Goal: Find specific page/section: Find specific page/section

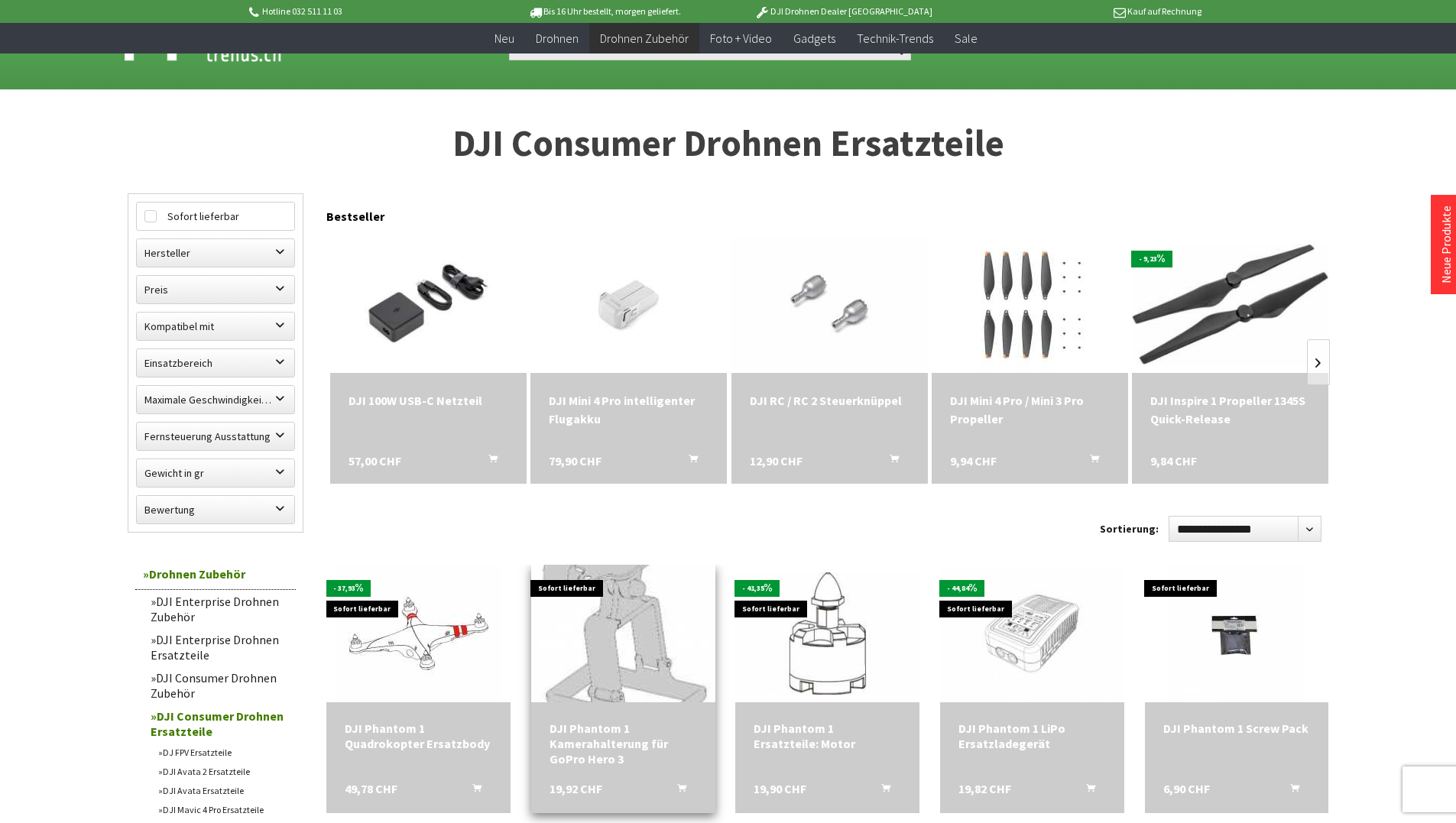
scroll to position [382, 0]
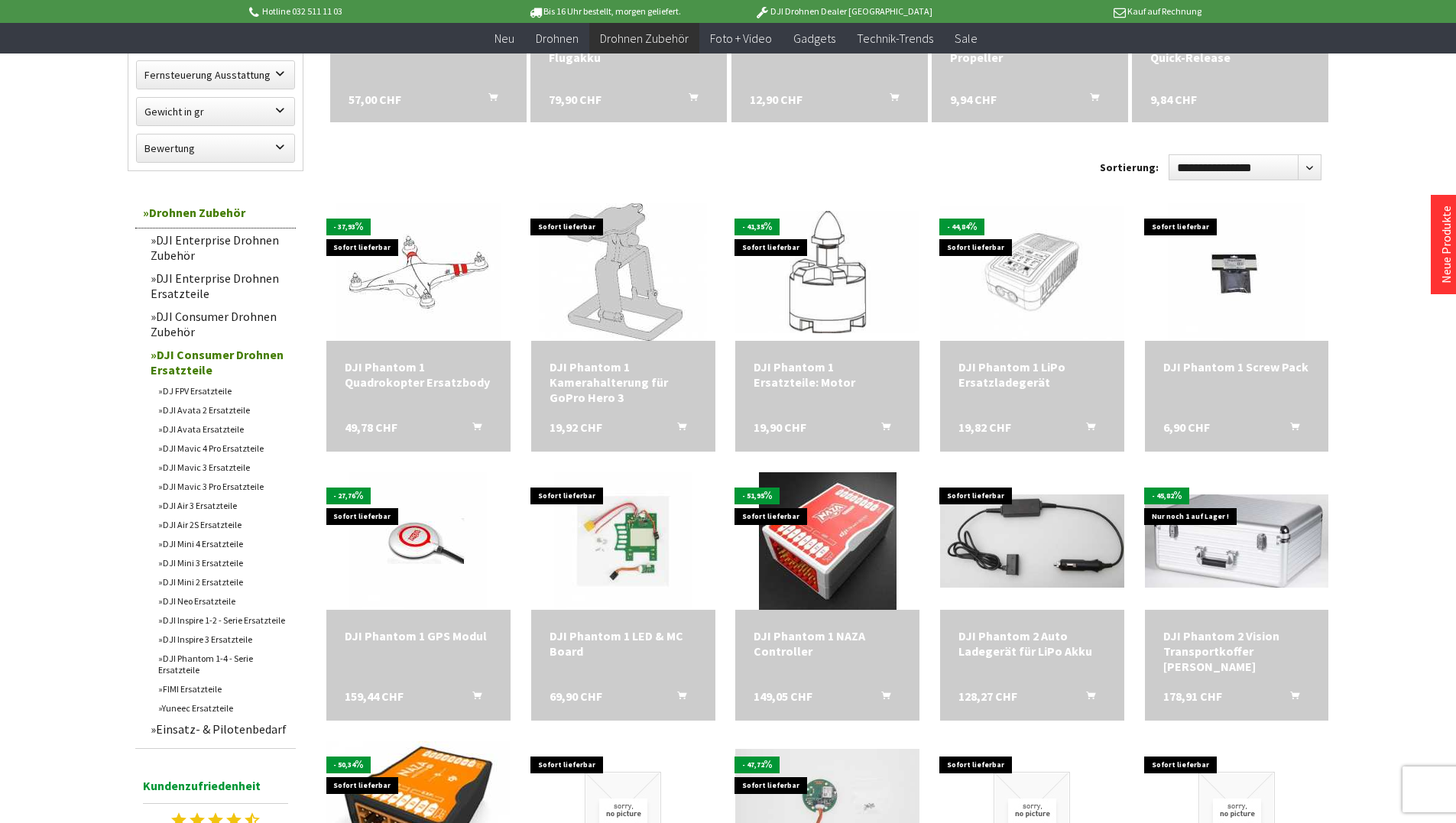
click at [230, 541] on link "DJI Mini 4 Ersatzteile" at bounding box center [223, 543] width 145 height 19
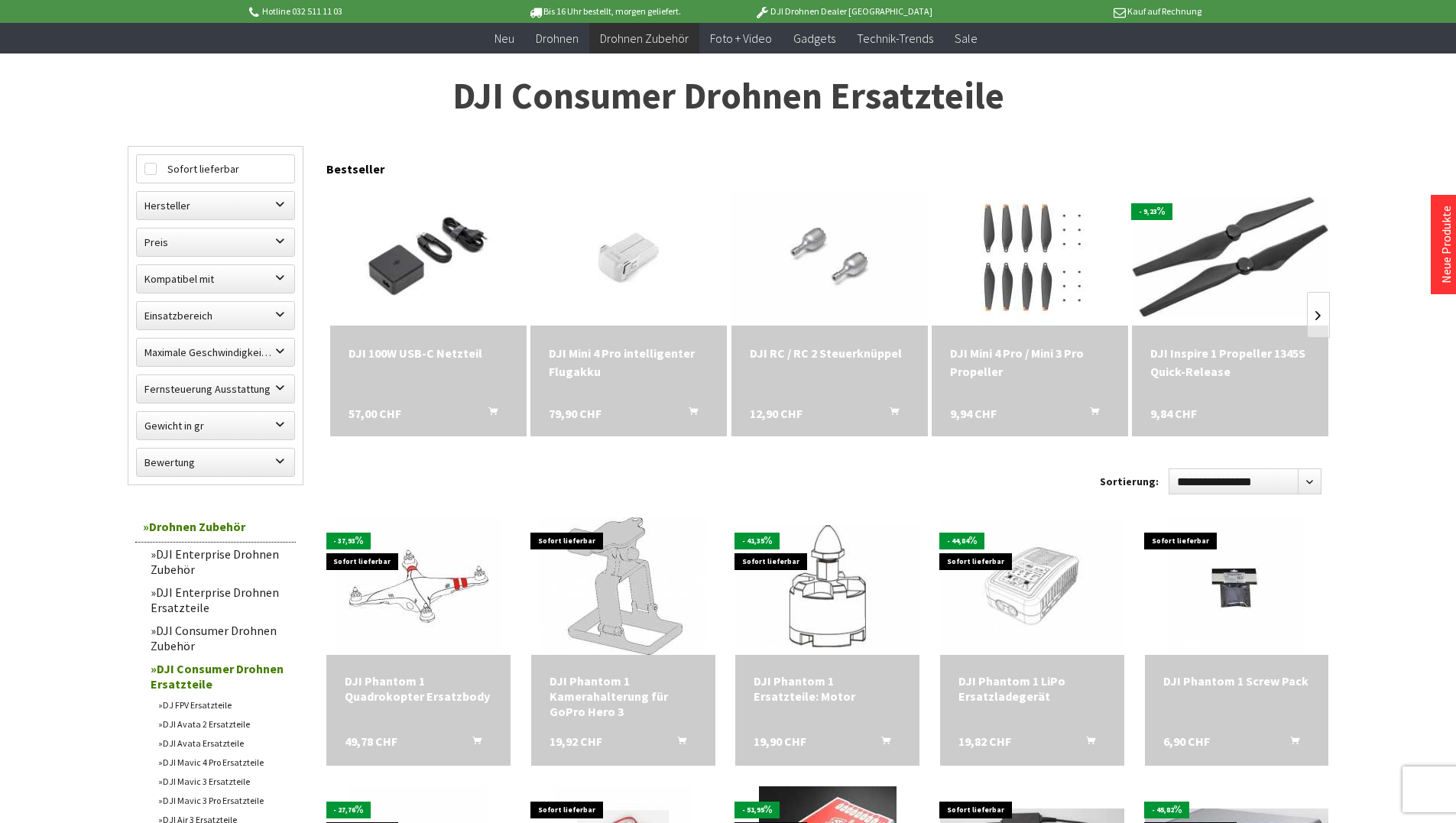
scroll to position [229, 0]
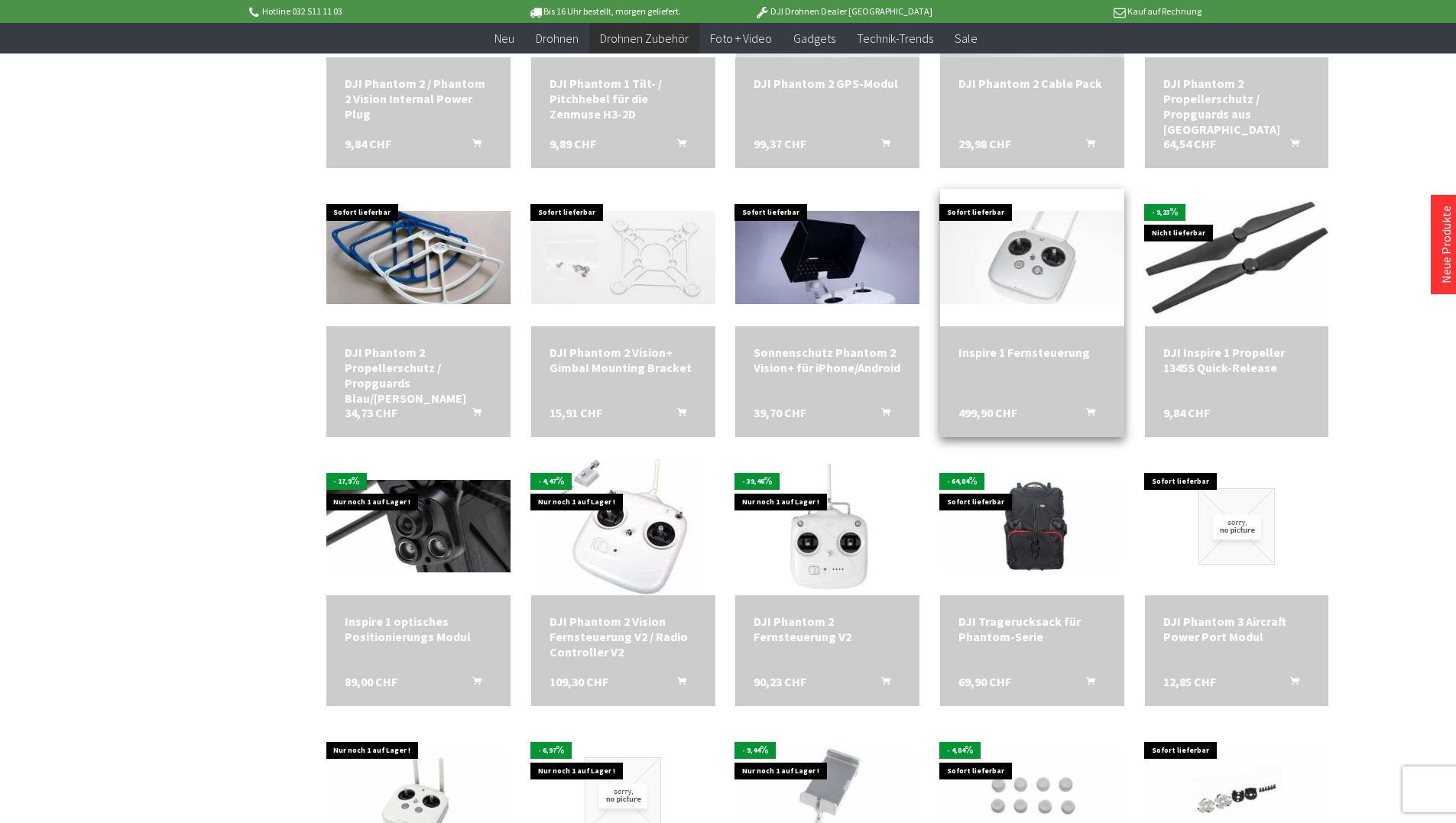
scroll to position [2063, 0]
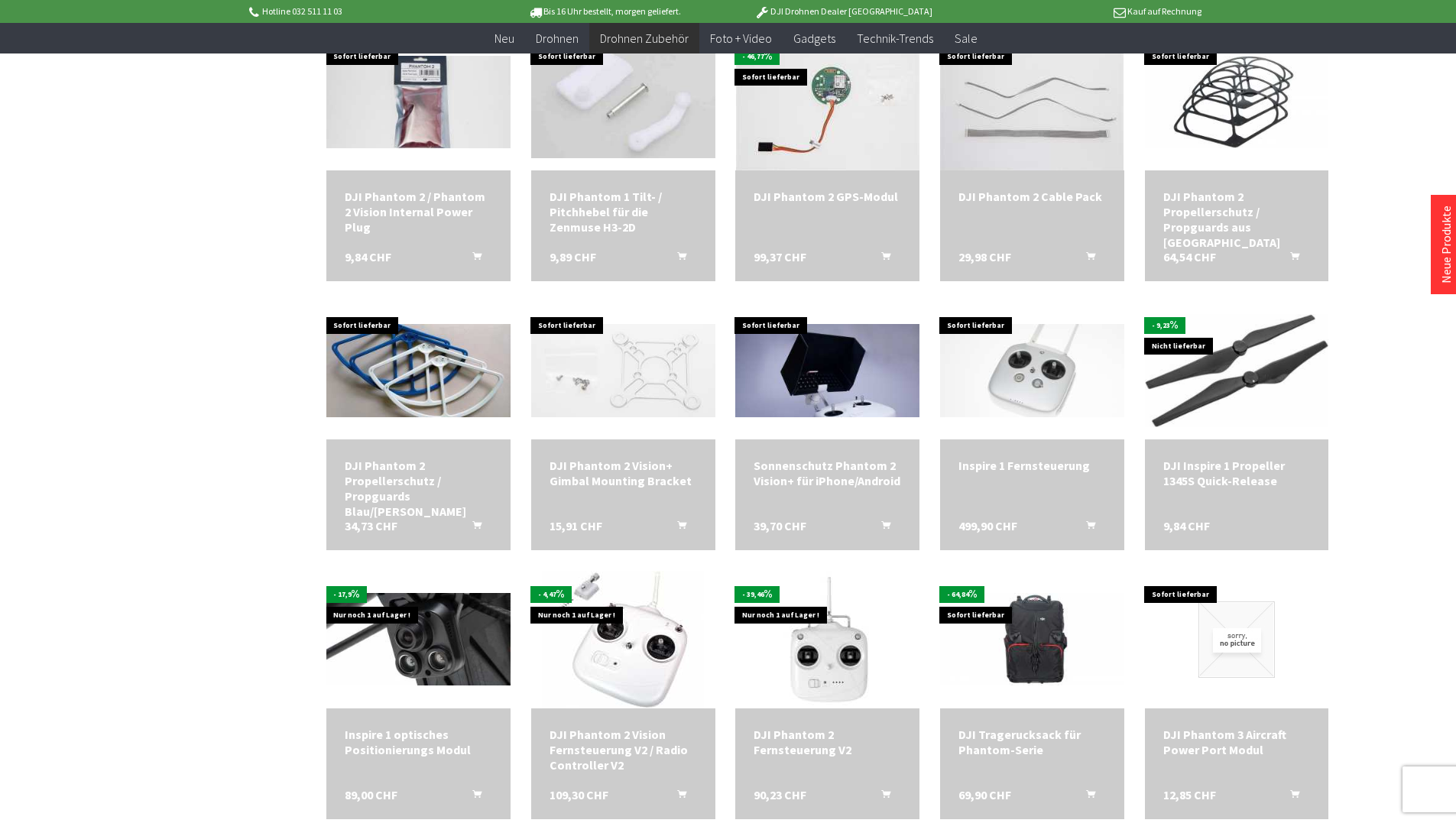
scroll to position [918, 0]
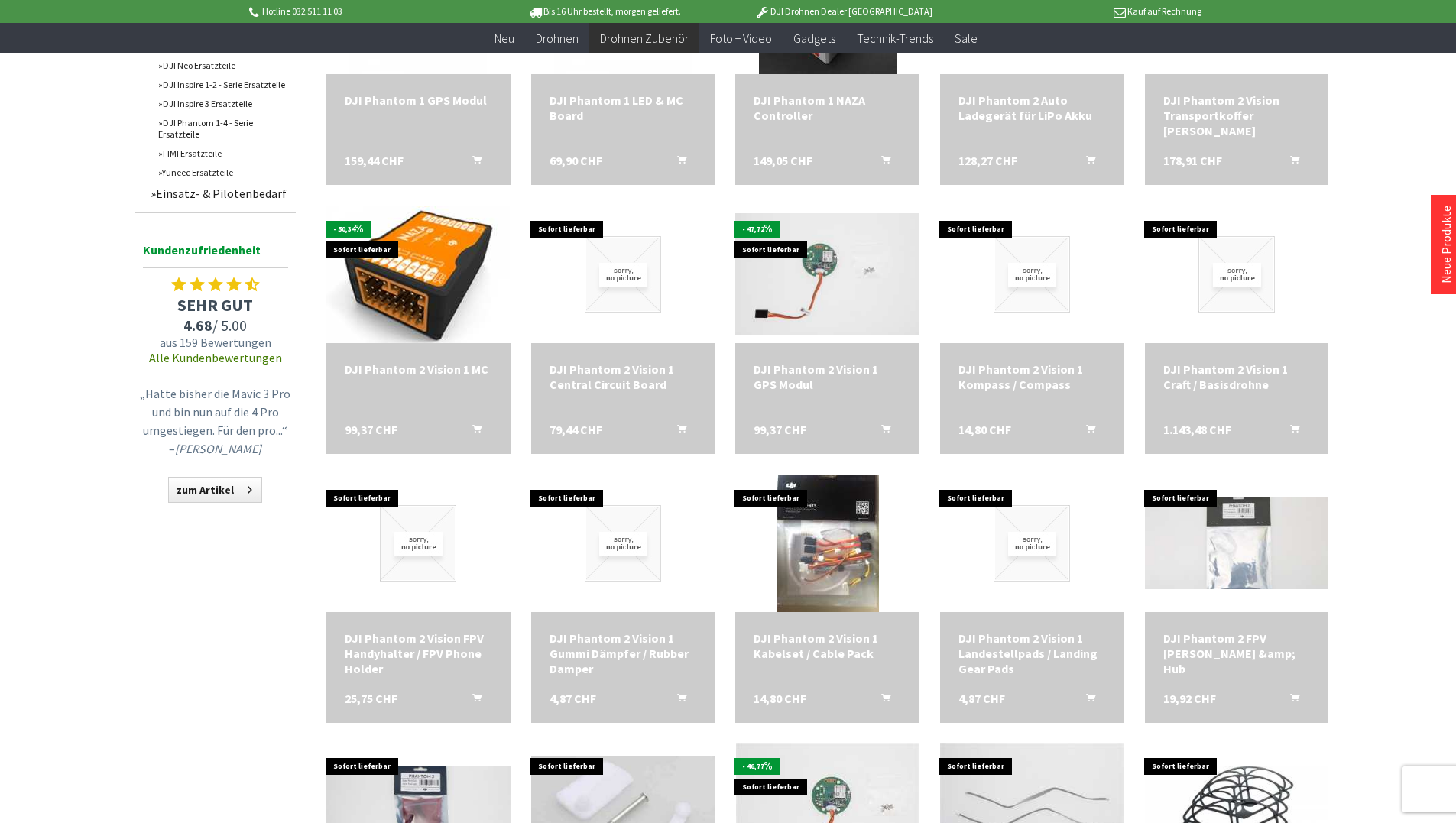
scroll to position [297, 0]
